Goal: Navigation & Orientation: Find specific page/section

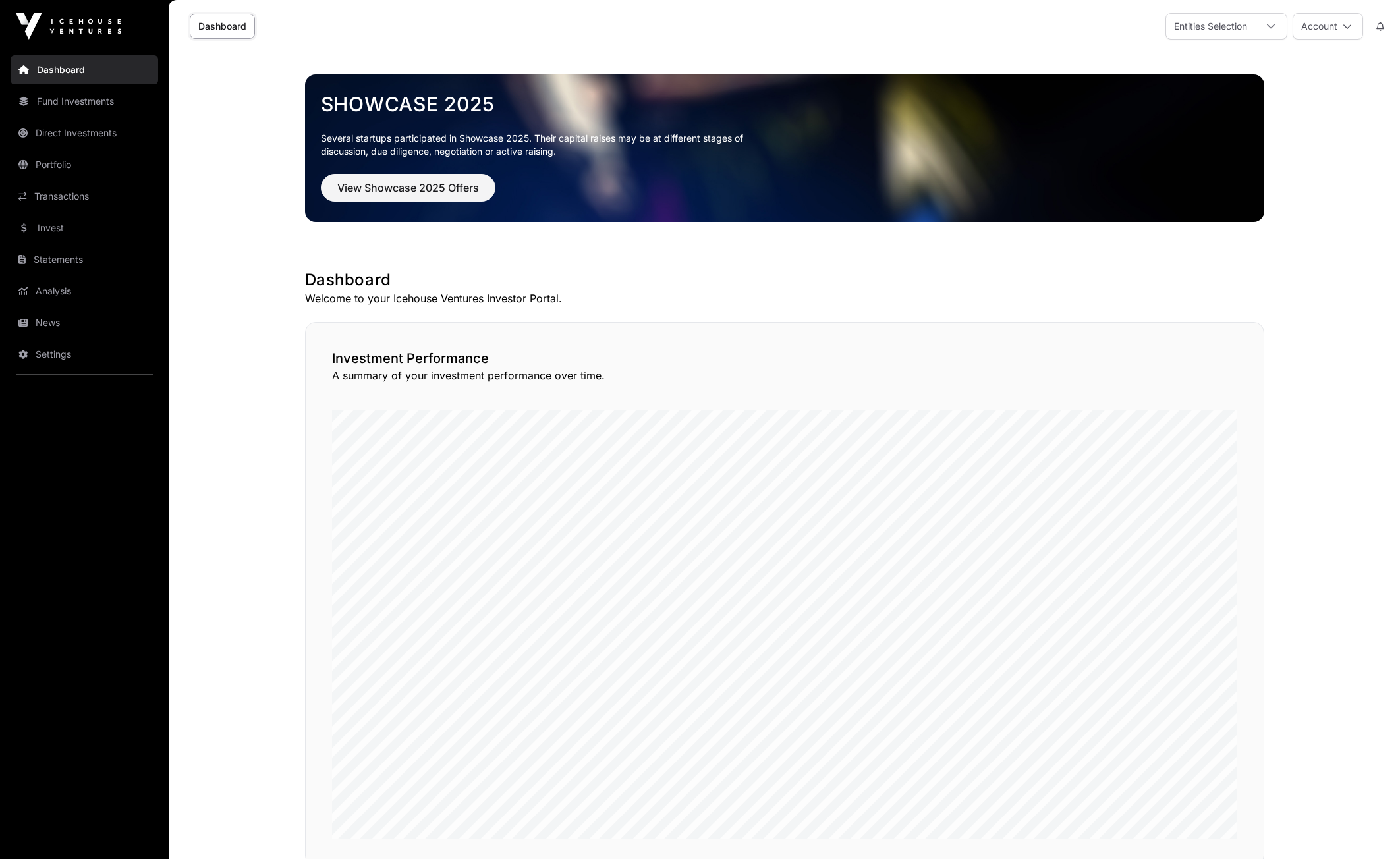
click at [49, 259] on link "Statements" at bounding box center [85, 259] width 148 height 29
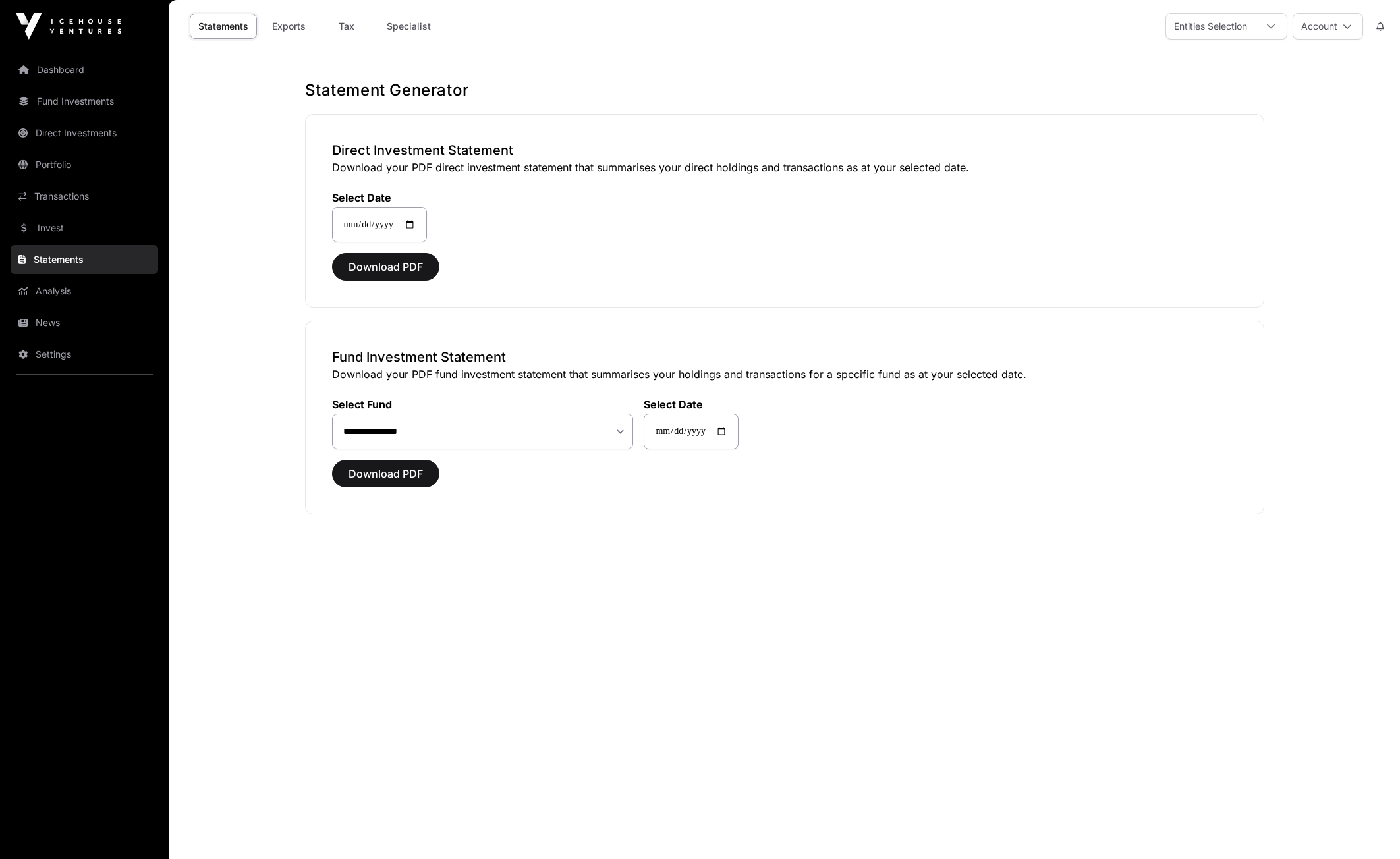
click at [48, 294] on link "Analysis" at bounding box center [85, 291] width 148 height 29
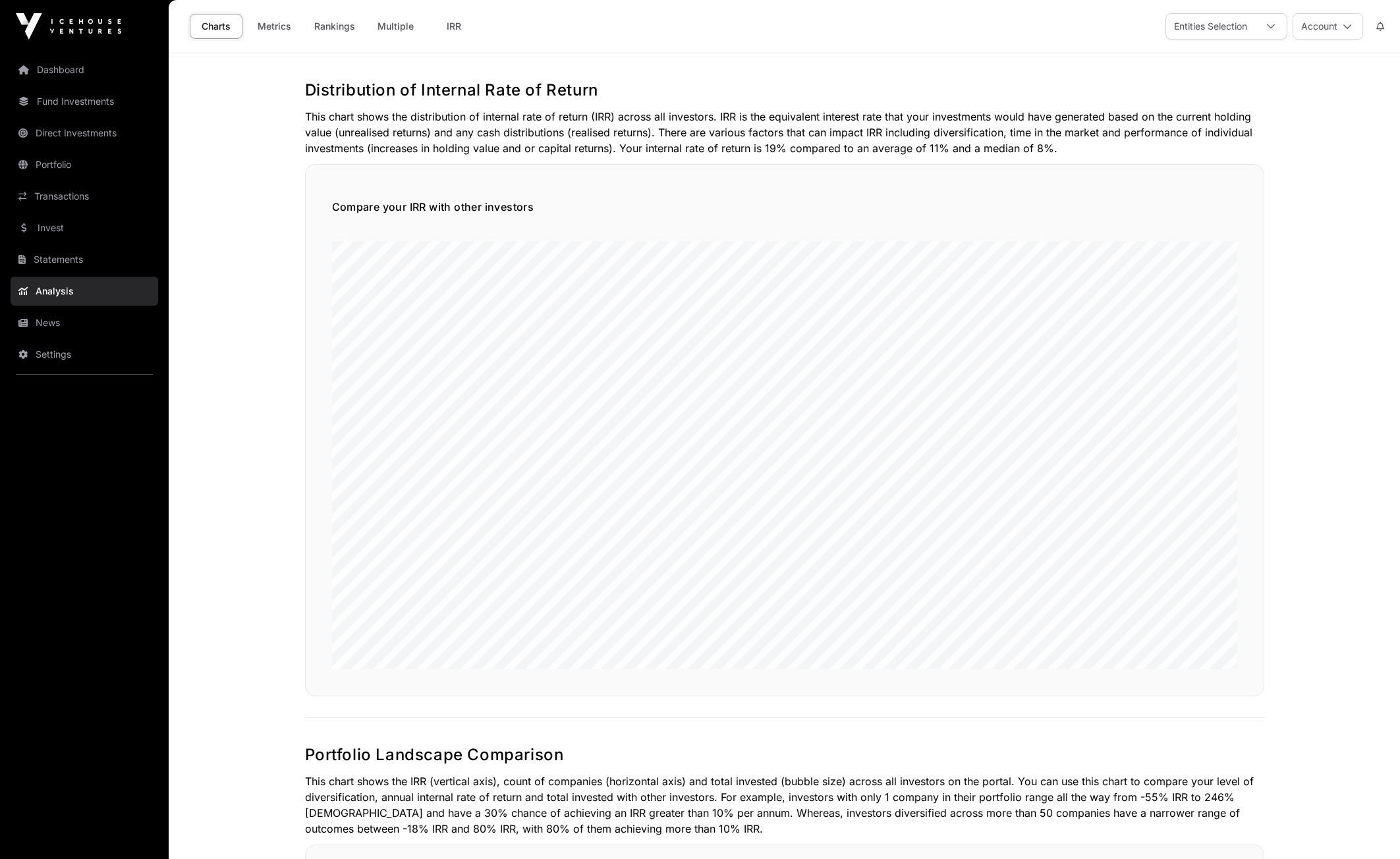
click at [41, 168] on link "Portfolio" at bounding box center [85, 164] width 148 height 29
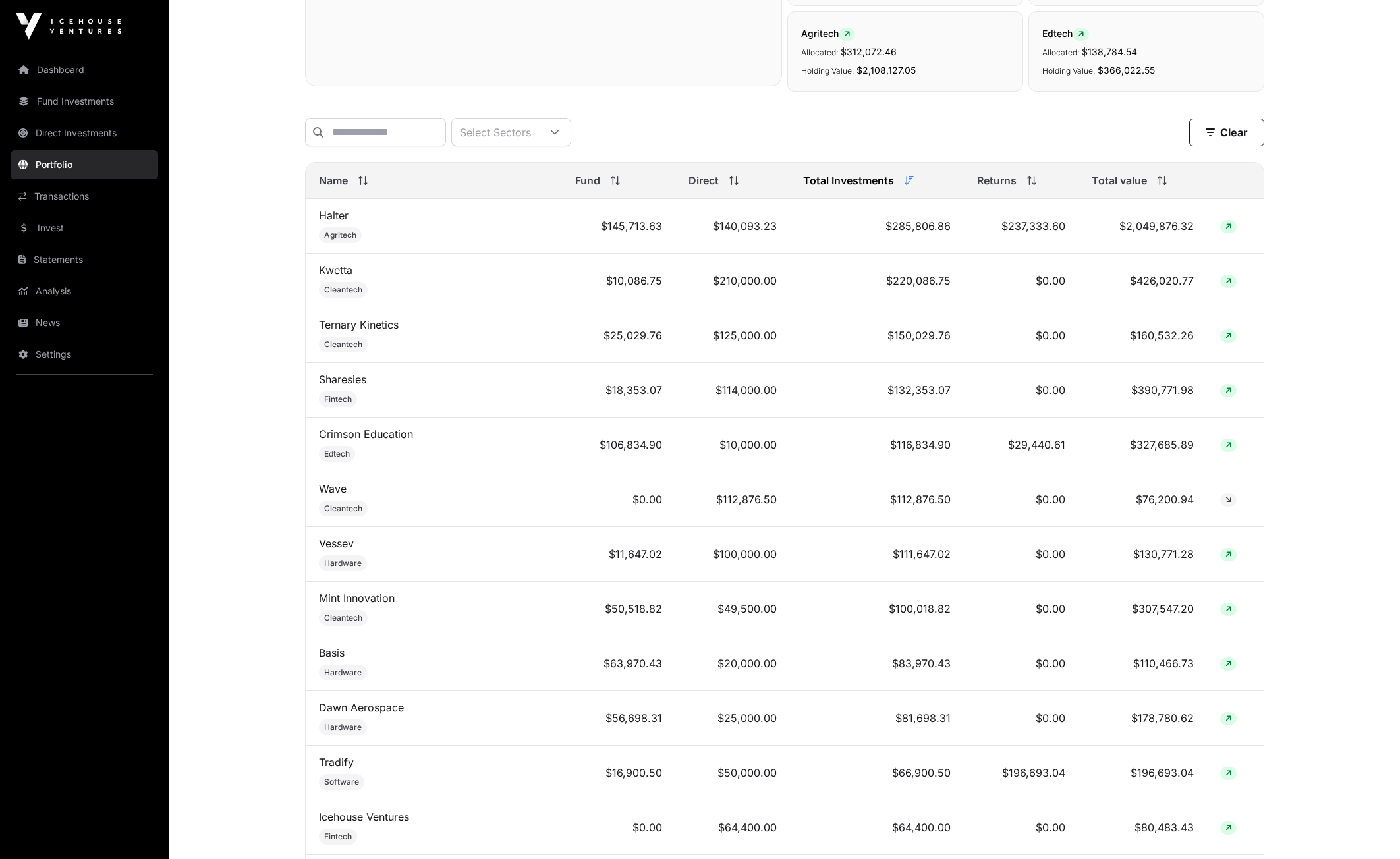
scroll to position [464, 0]
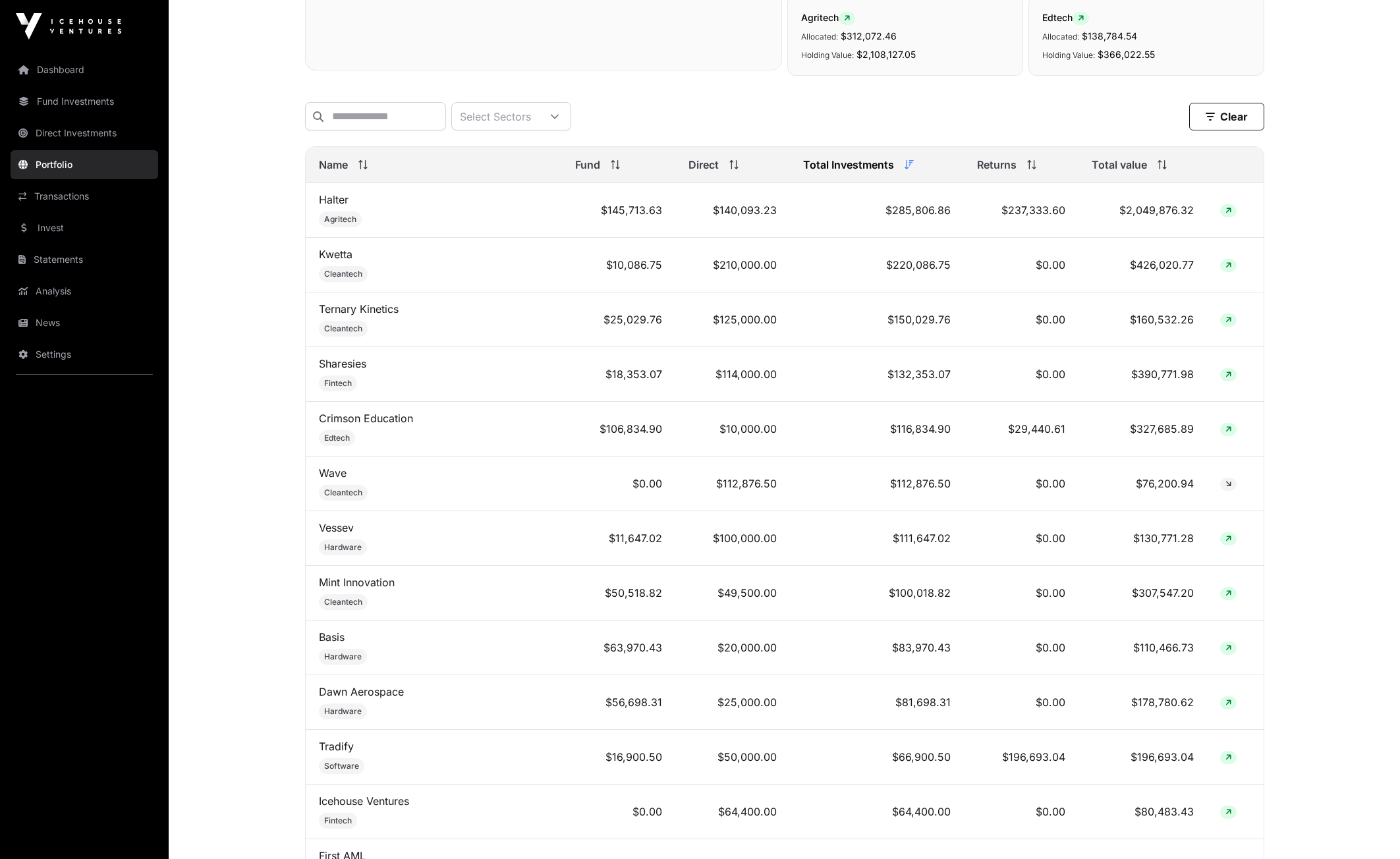
click at [340, 370] on link "Sharesies" at bounding box center [343, 364] width 48 height 13
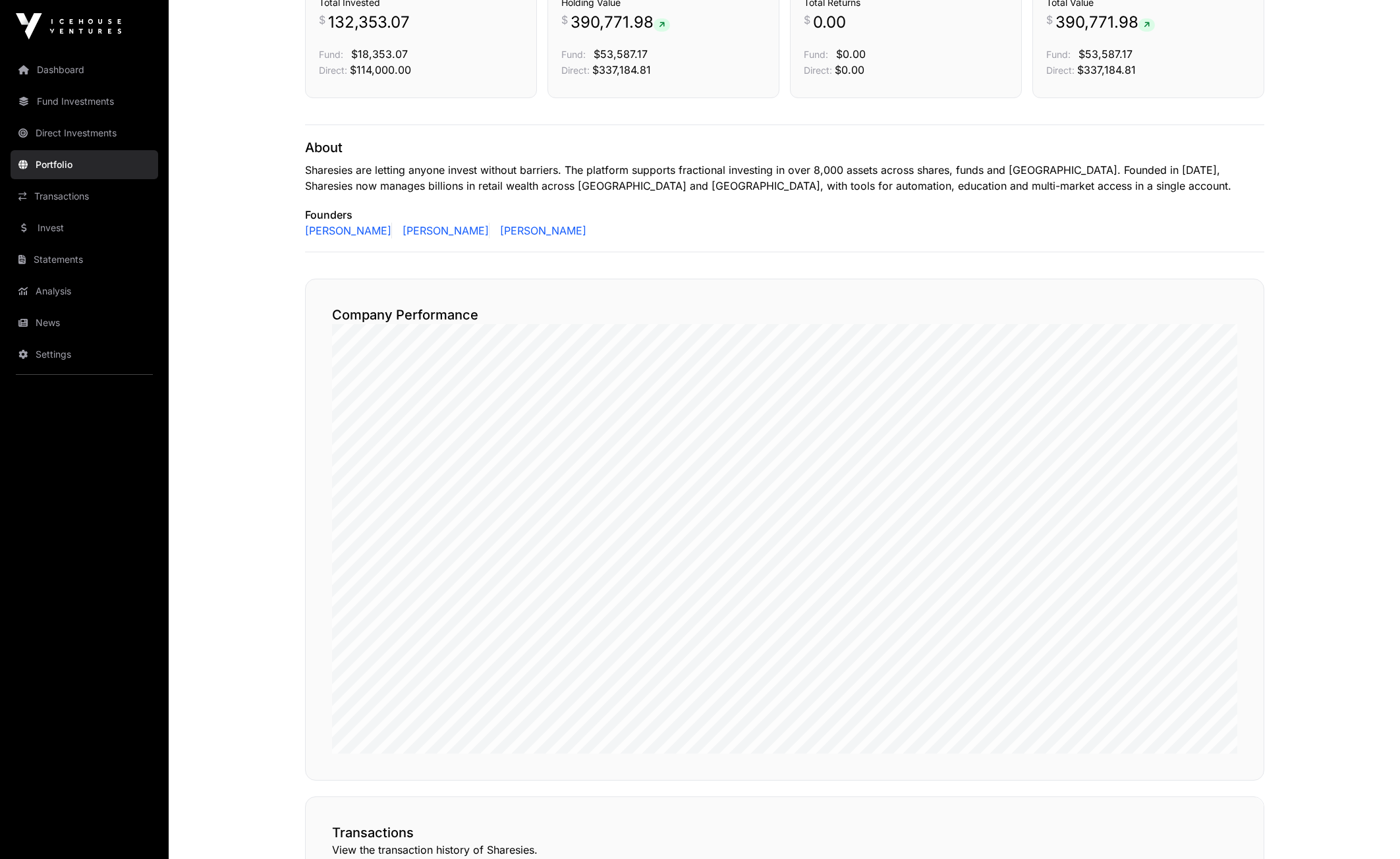
scroll to position [388, 0]
